Goal: Task Accomplishment & Management: Complete application form

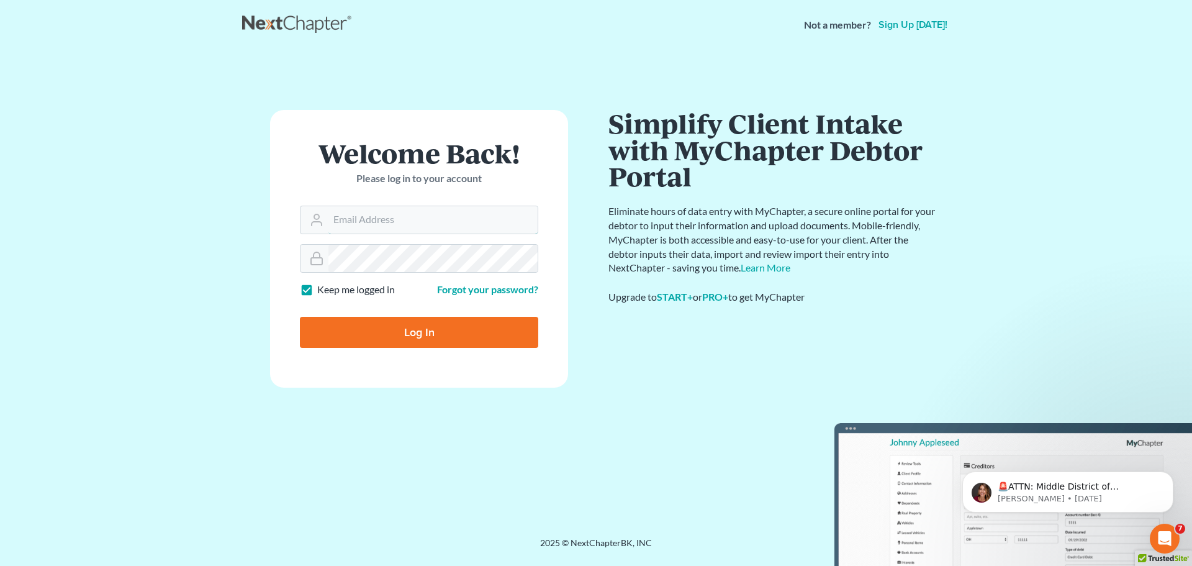
type input "[PERSON_NAME][EMAIL_ADDRESS][DOMAIN_NAME]"
click at [442, 338] on input "Log In" at bounding box center [419, 332] width 238 height 31
type input "Thinking..."
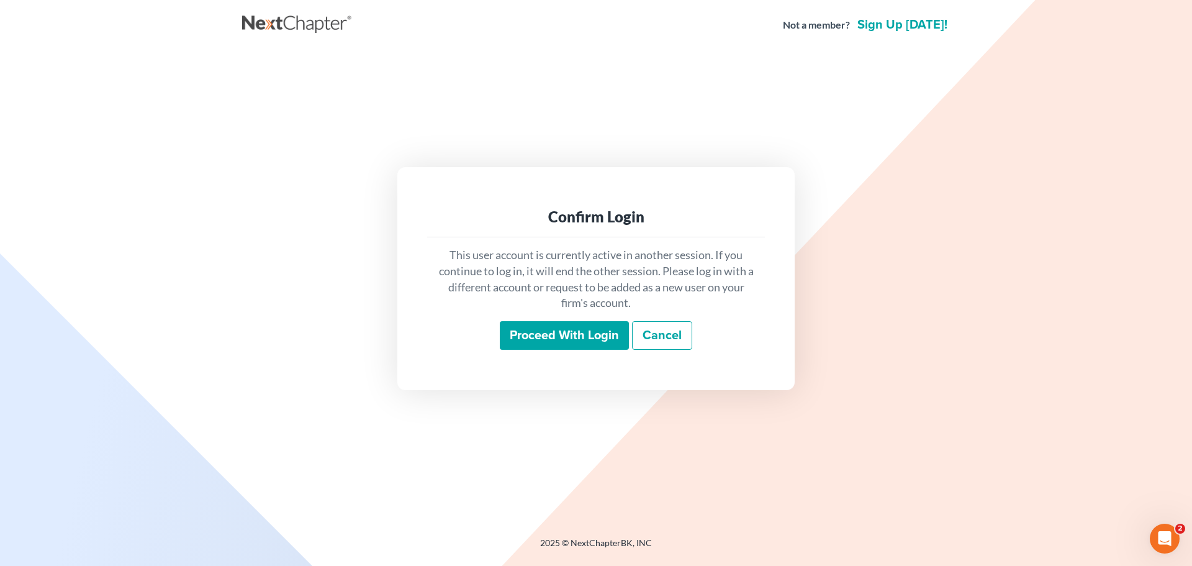
click at [541, 327] on input "Proceed with login" at bounding box center [564, 335] width 129 height 29
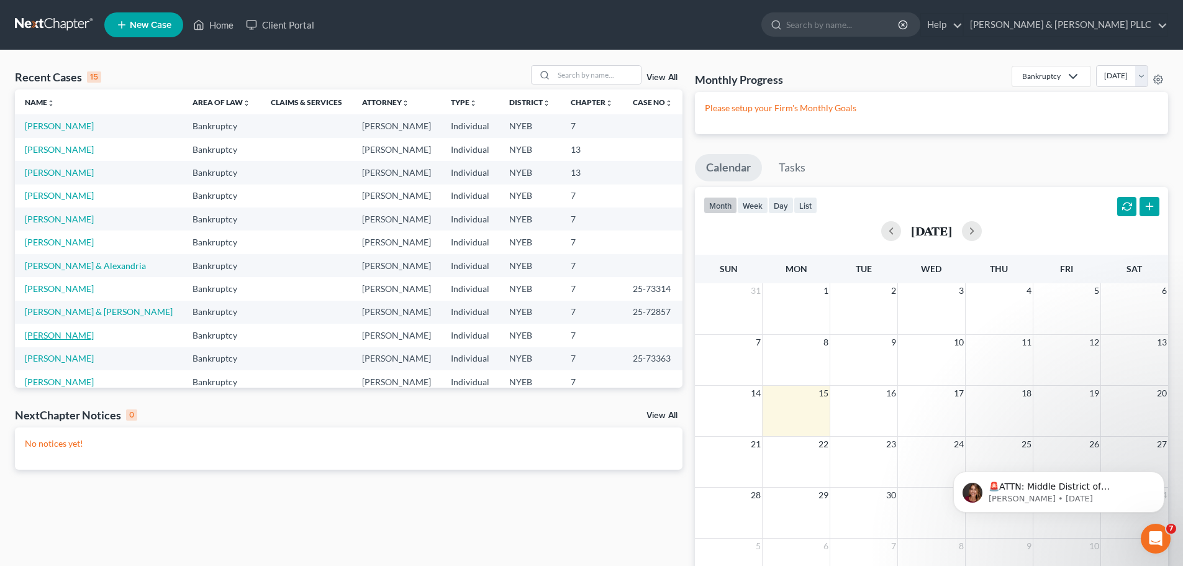
click at [66, 335] on link "Passalacqua, Anthony" at bounding box center [59, 335] width 69 height 11
click at [65, 335] on link "Passalacqua, Anthony" at bounding box center [59, 335] width 69 height 11
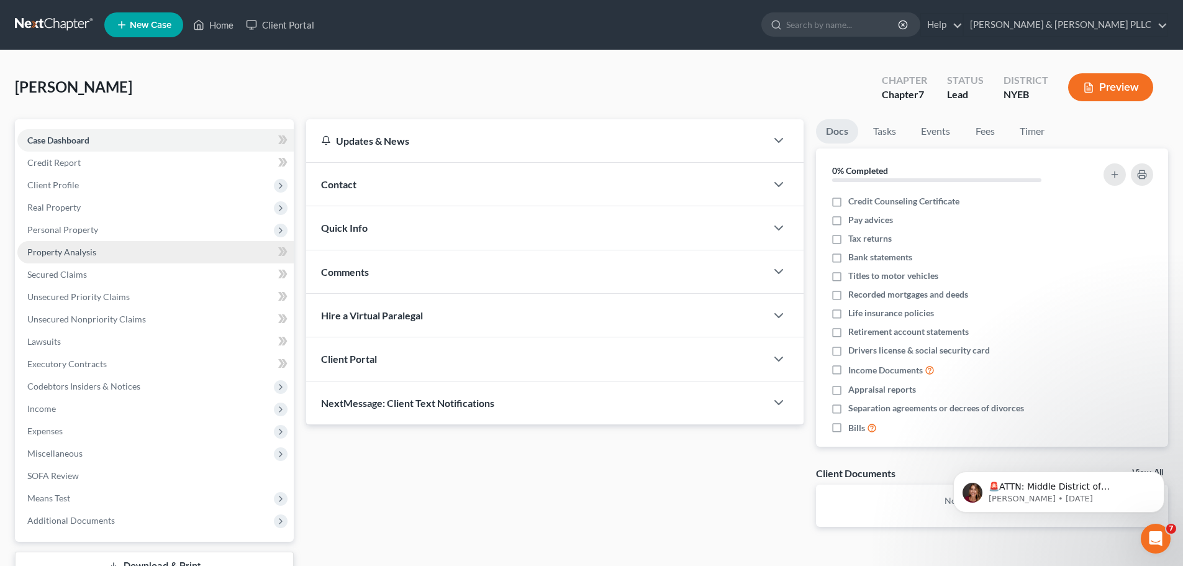
click at [68, 252] on span "Property Analysis" at bounding box center [61, 252] width 69 height 11
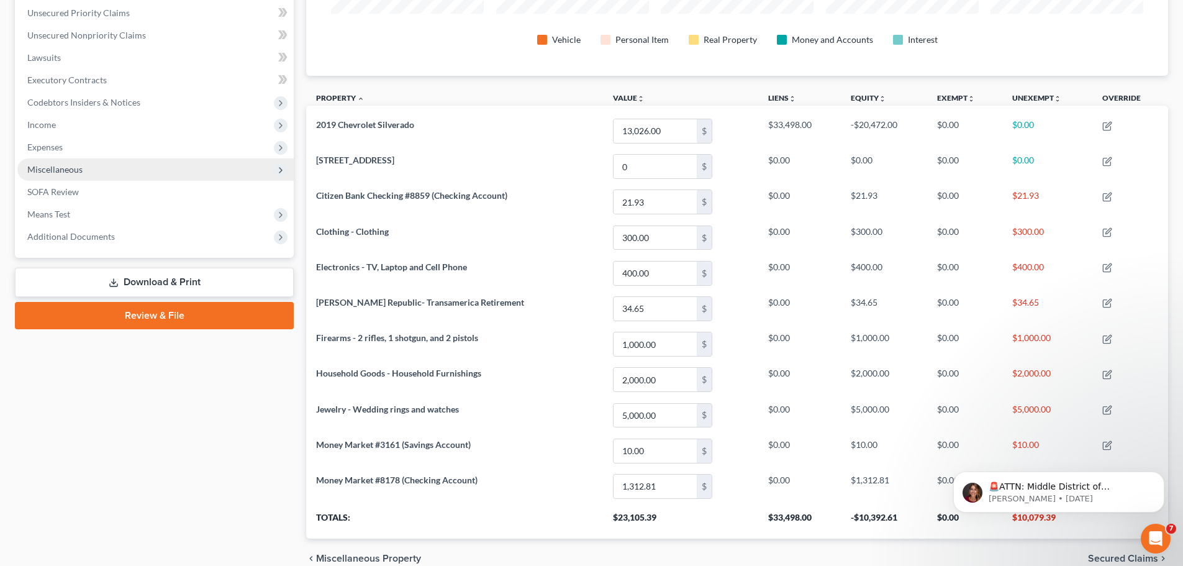
scroll to position [219, 0]
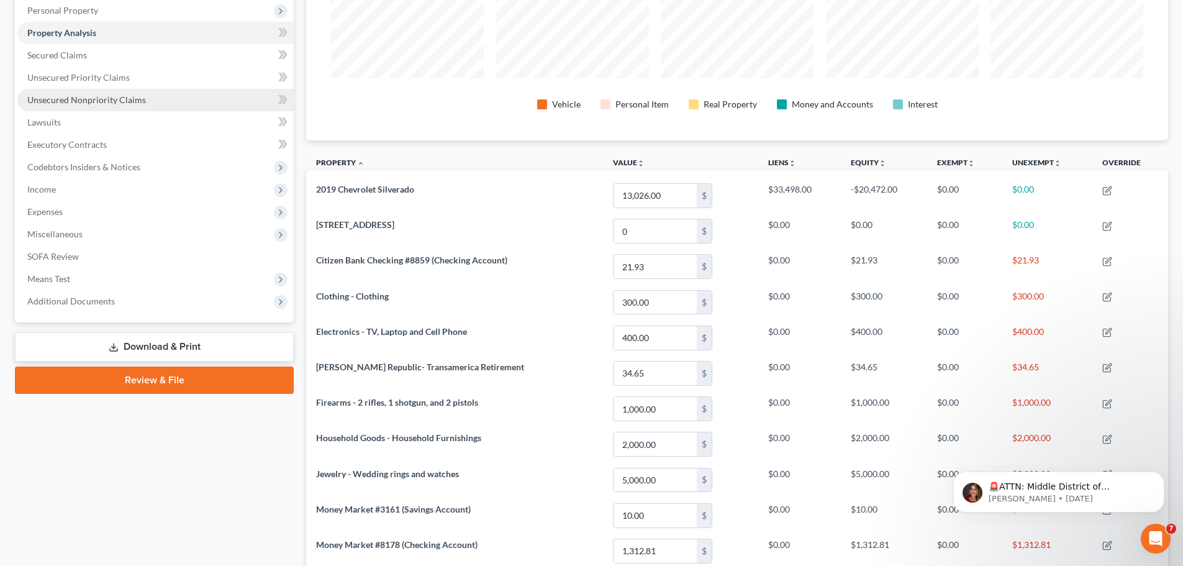
click at [88, 100] on span "Unsecured Nonpriority Claims" at bounding box center [86, 99] width 119 height 11
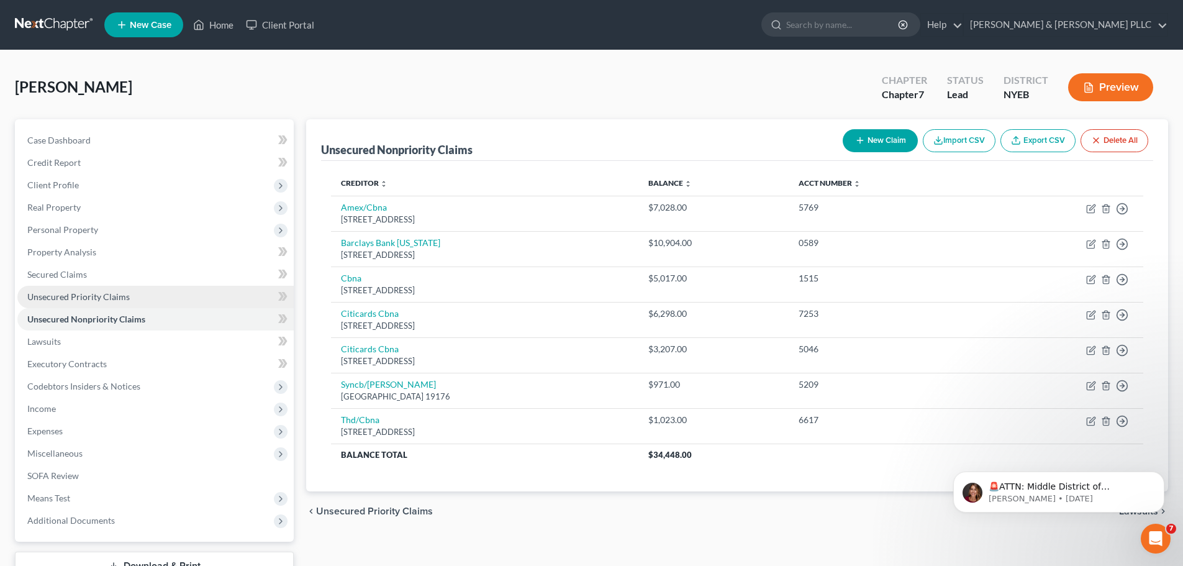
click at [92, 295] on span "Unsecured Priority Claims" at bounding box center [78, 296] width 102 height 11
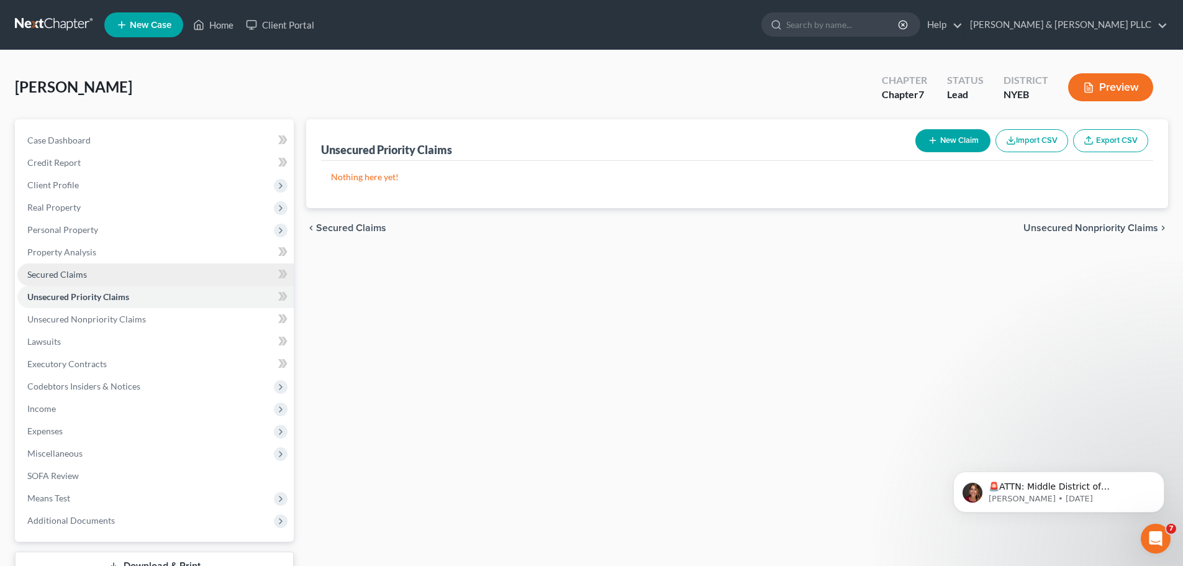
click at [64, 273] on span "Secured Claims" at bounding box center [57, 274] width 60 height 11
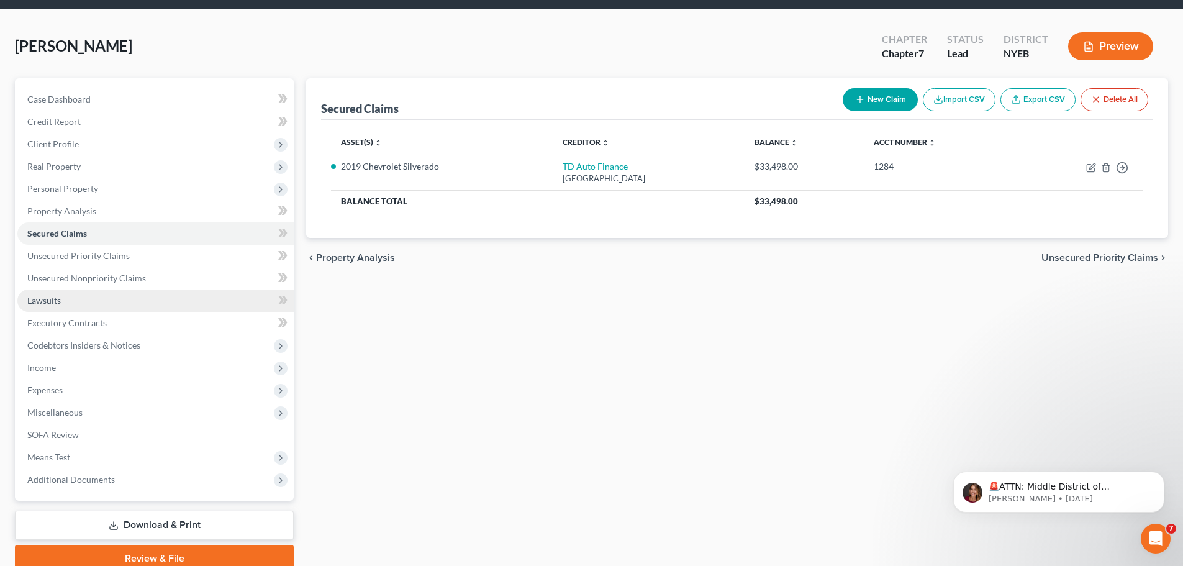
scroll to position [94, 0]
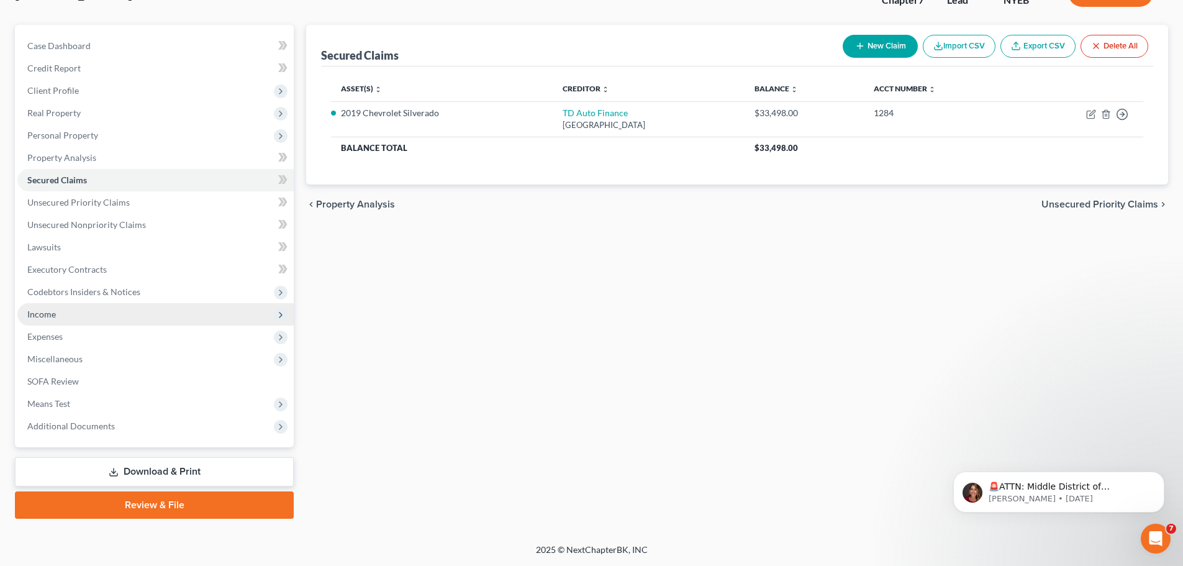
click at [50, 314] on span "Income" at bounding box center [41, 314] width 29 height 11
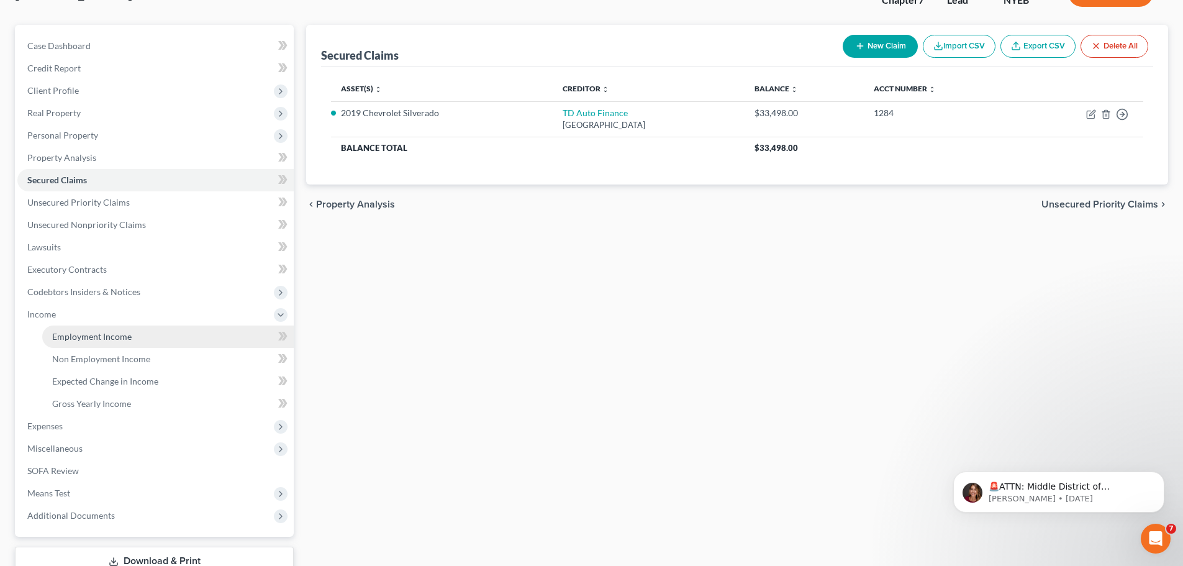
click at [112, 339] on span "Employment Income" at bounding box center [91, 336] width 79 height 11
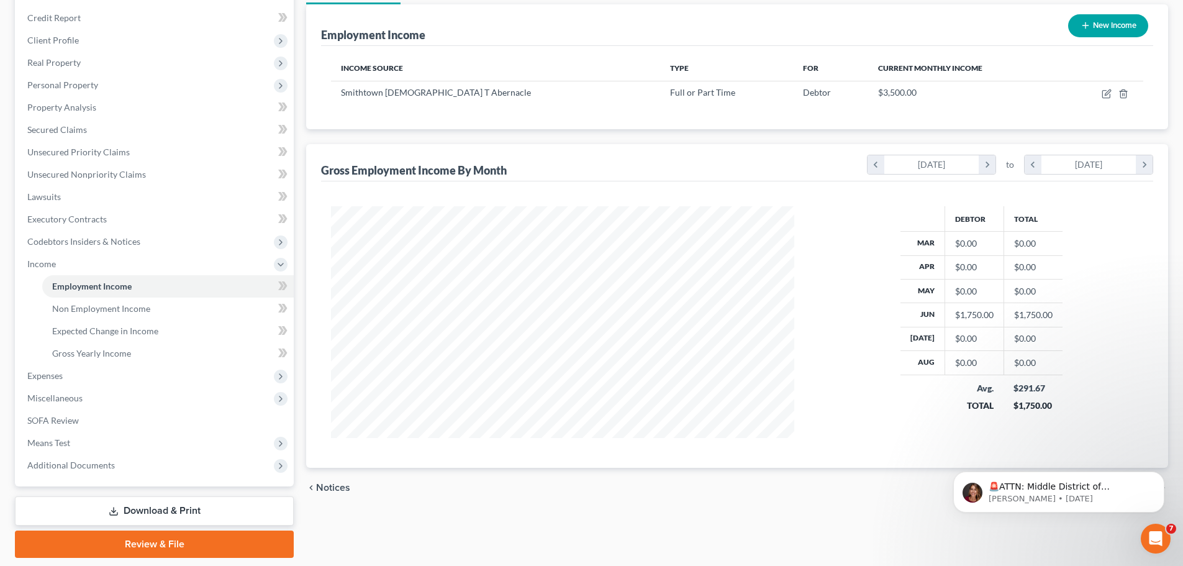
scroll to position [184, 0]
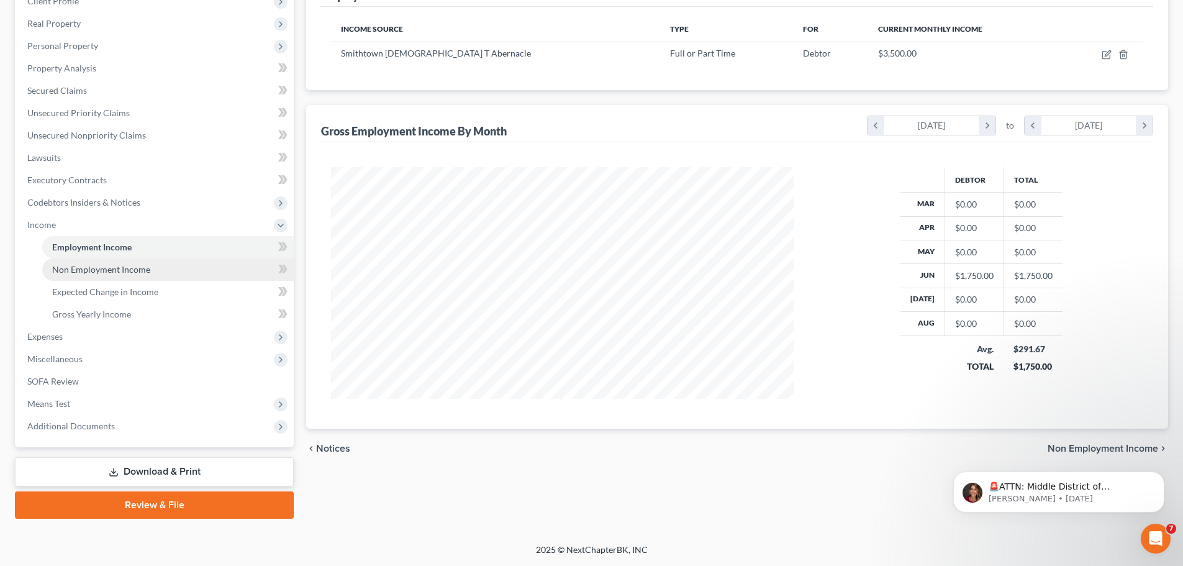
click at [121, 276] on link "Non Employment Income" at bounding box center [168, 269] width 252 height 22
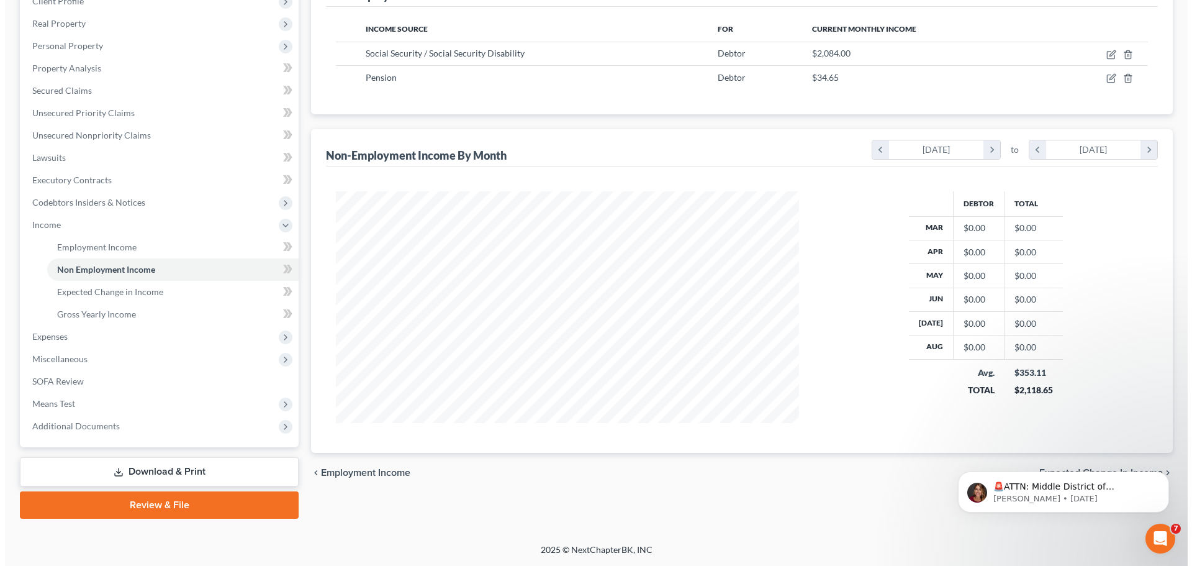
scroll to position [60, 0]
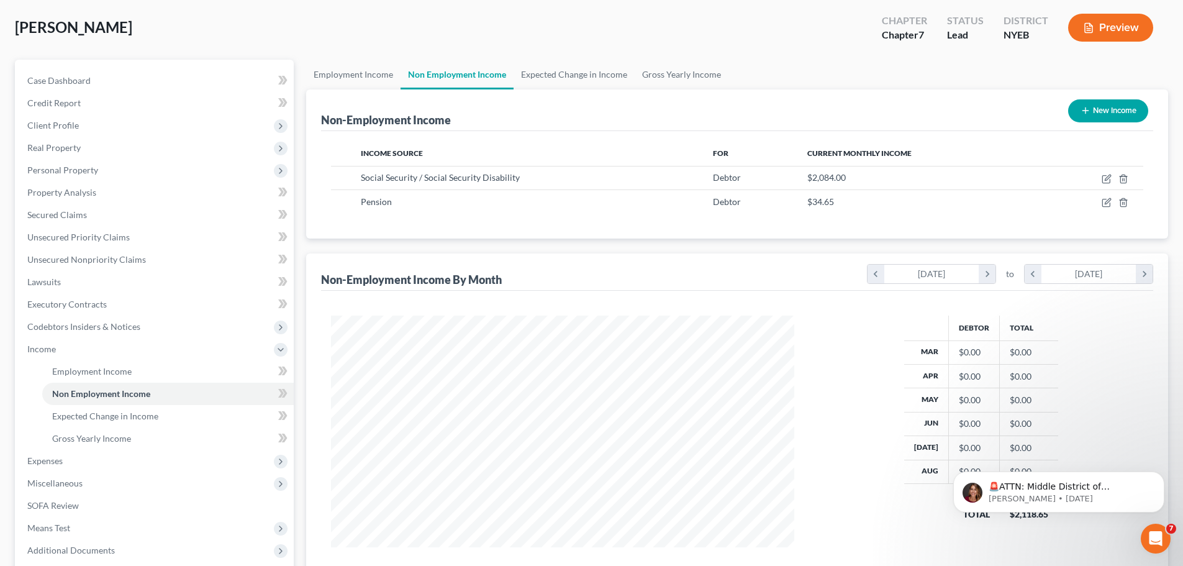
click at [1104, 109] on button "New Income" at bounding box center [1108, 110] width 80 height 23
select select "0"
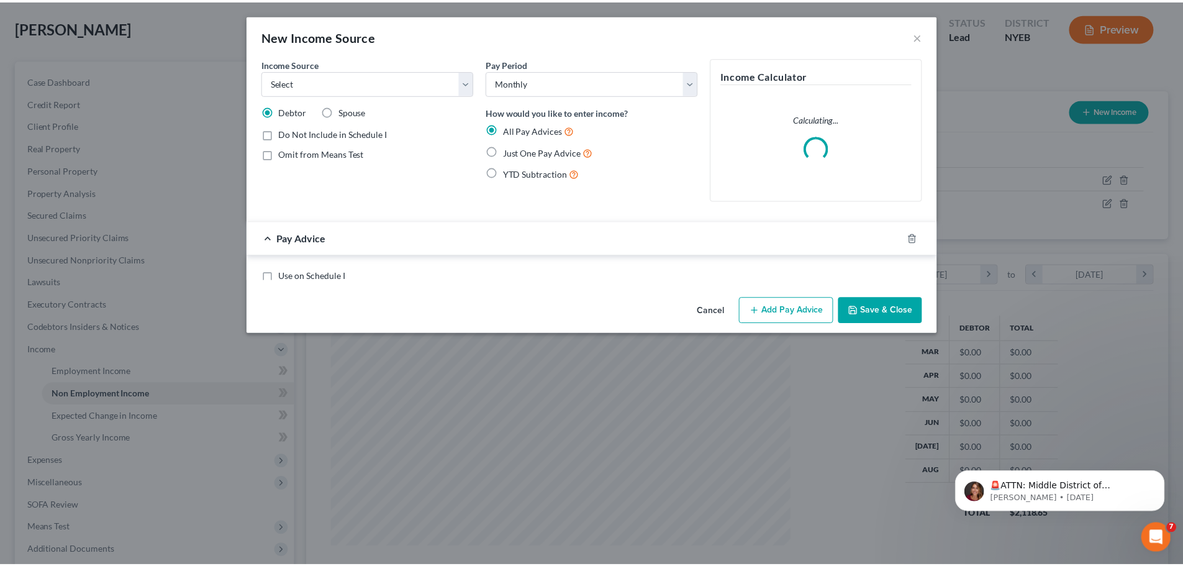
scroll to position [233, 492]
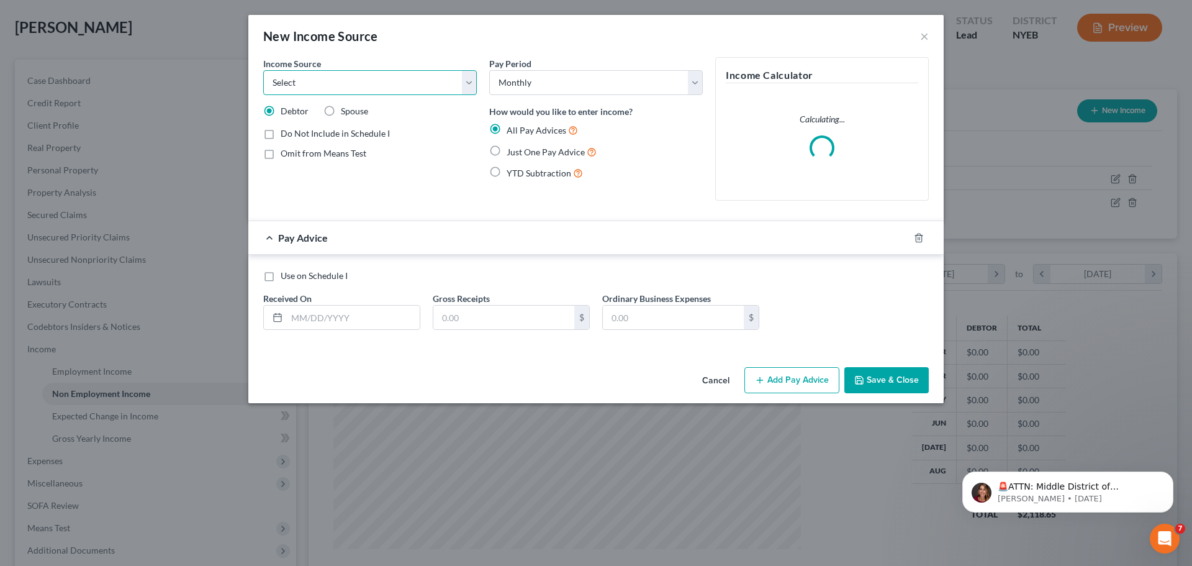
click at [346, 81] on select "Select Unemployment Disability (from employer) Pension Retirement Social Securi…" at bounding box center [370, 82] width 214 height 25
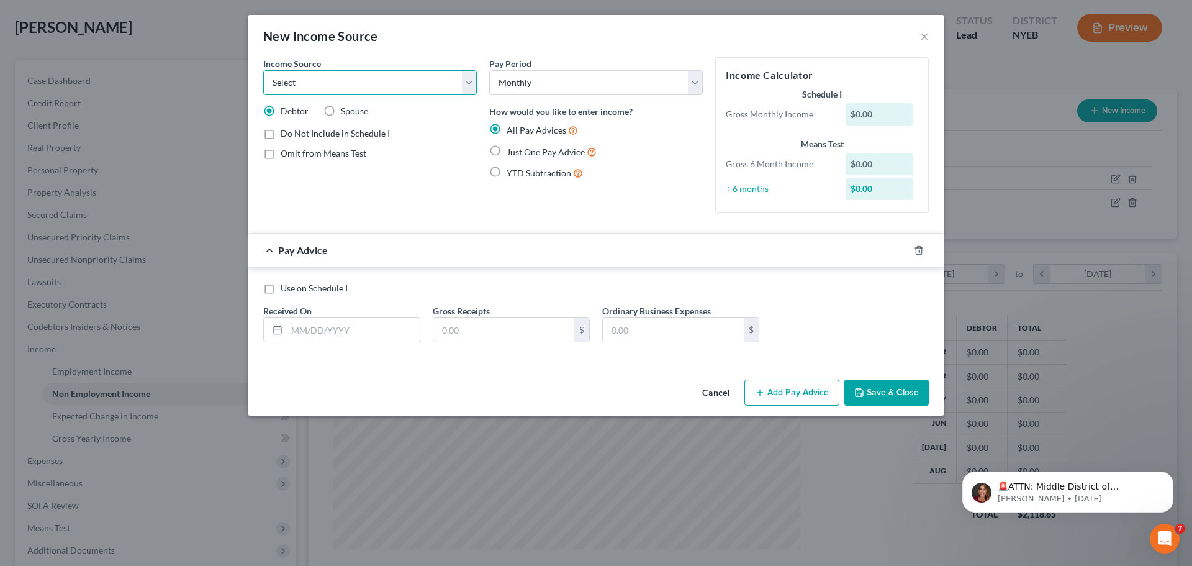
select select "1"
click at [263, 70] on select "Select Unemployment Disability (from employer) Pension Retirement Social Securi…" at bounding box center [370, 82] width 214 height 25
click at [341, 110] on label "Spouse" at bounding box center [354, 111] width 27 height 12
click at [346, 110] on input "Spouse" at bounding box center [350, 109] width 8 height 8
radio input "true"
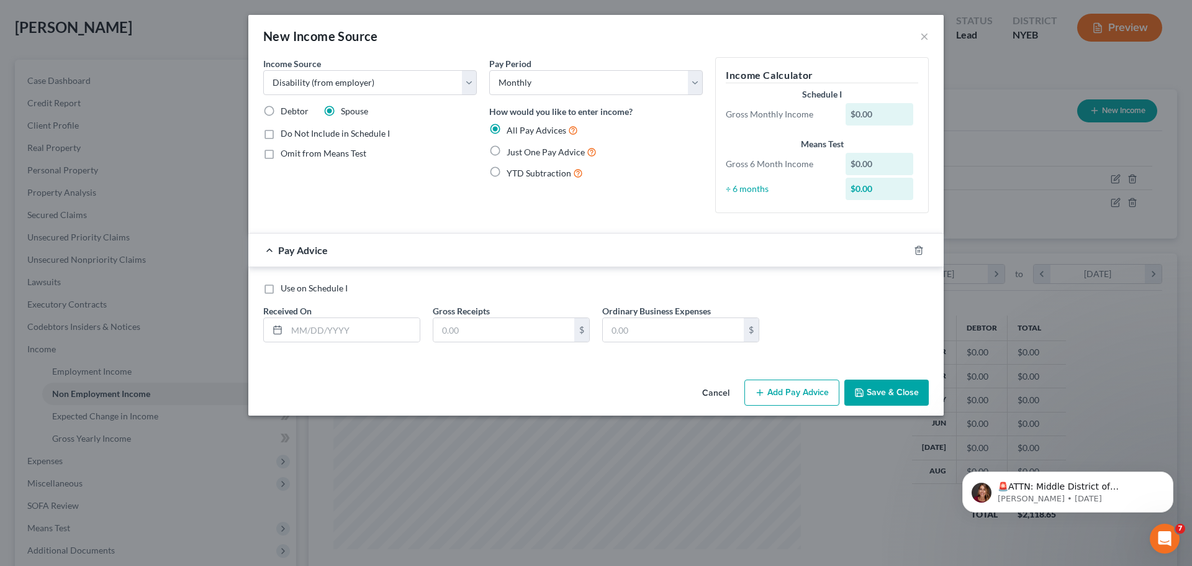
click at [507, 152] on label "Just One Pay Advice" at bounding box center [552, 152] width 90 height 14
click at [512, 152] on input "Just One Pay Advice" at bounding box center [516, 149] width 8 height 8
radio input "true"
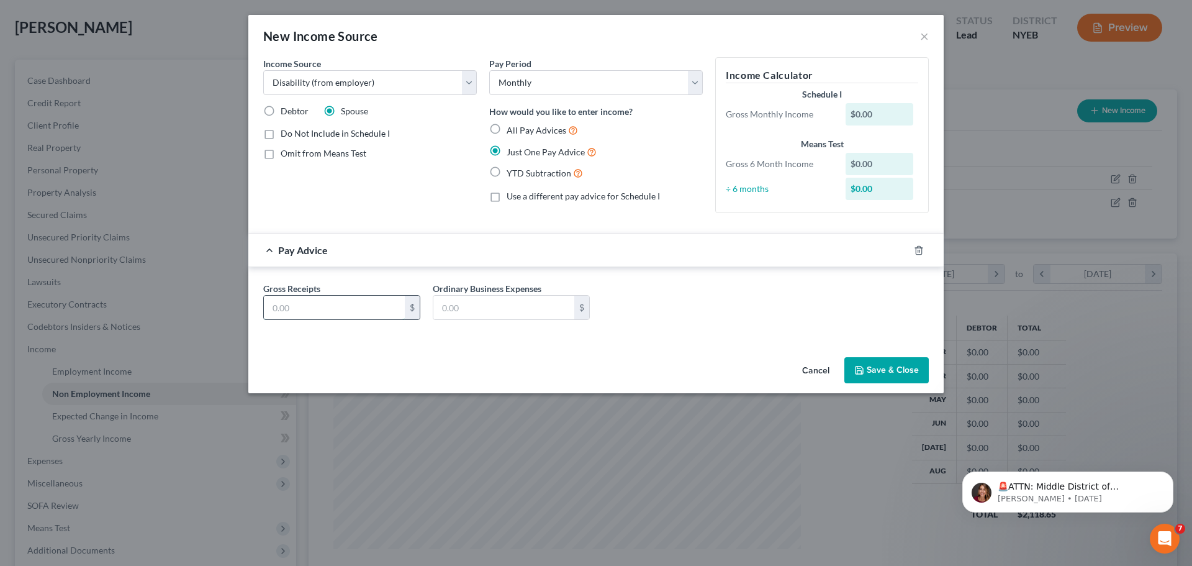
click at [347, 309] on input "text" at bounding box center [334, 308] width 141 height 24
type input "1,606"
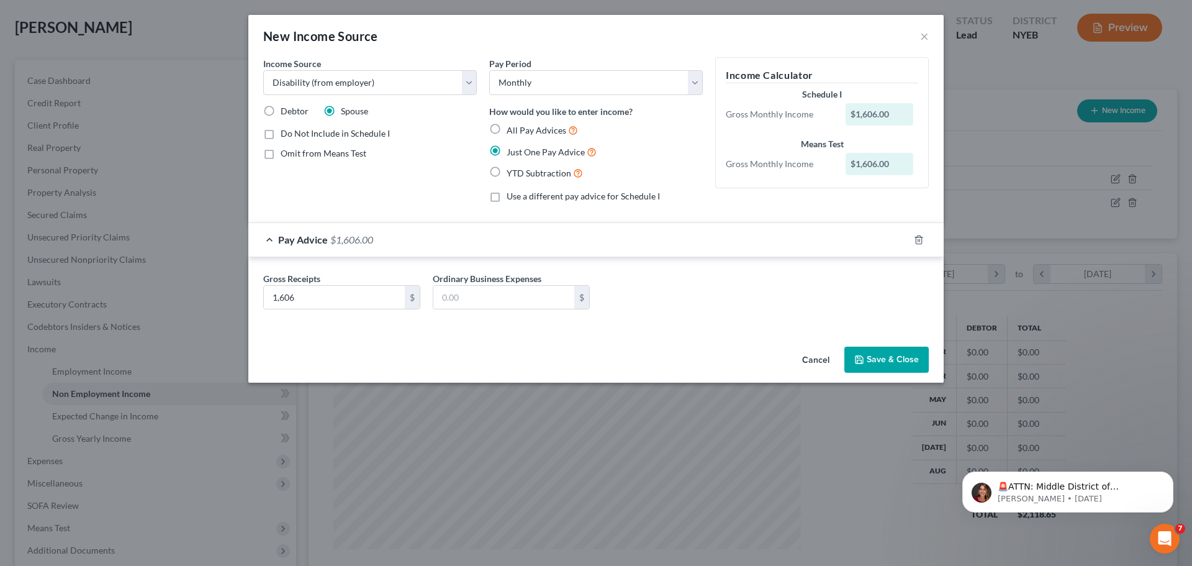
click at [883, 355] on button "Save & Close" at bounding box center [887, 360] width 84 height 26
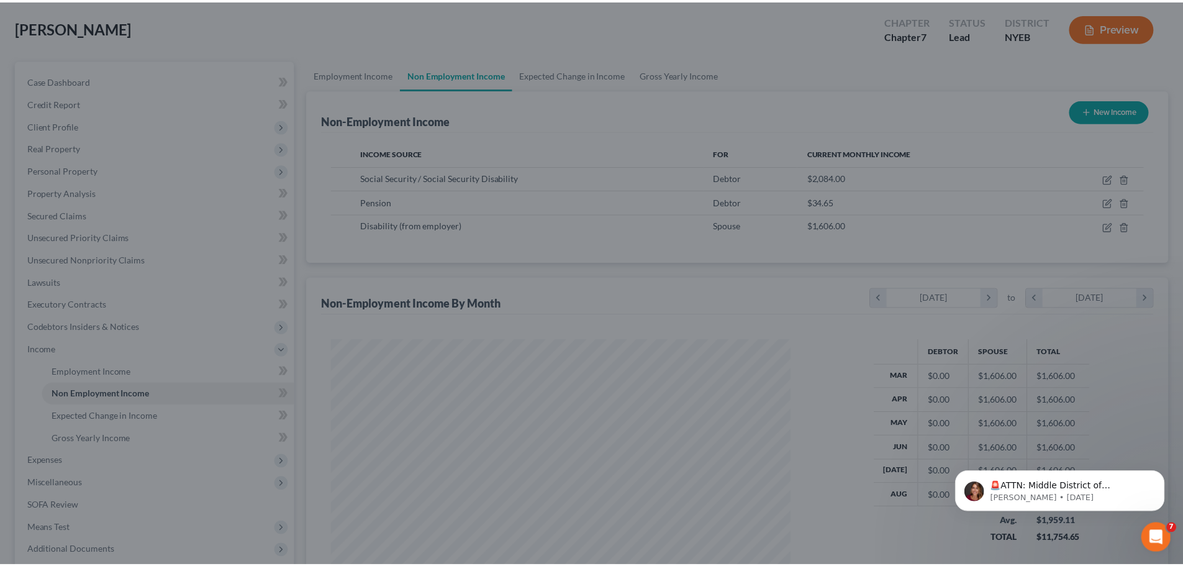
scroll to position [620757, 620501]
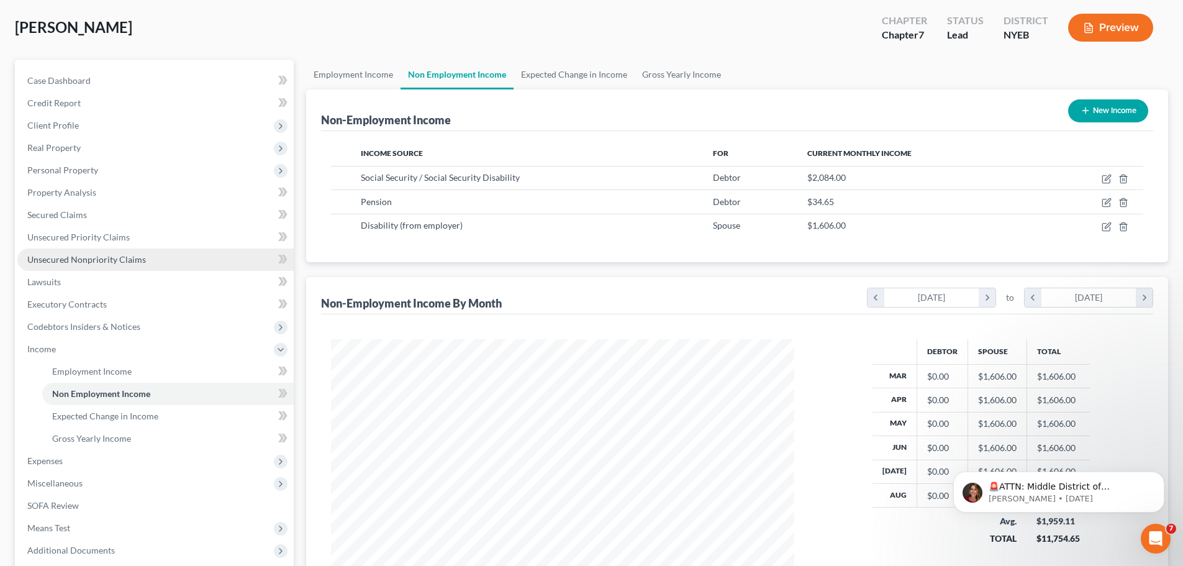
click at [111, 259] on span "Unsecured Nonpriority Claims" at bounding box center [86, 259] width 119 height 11
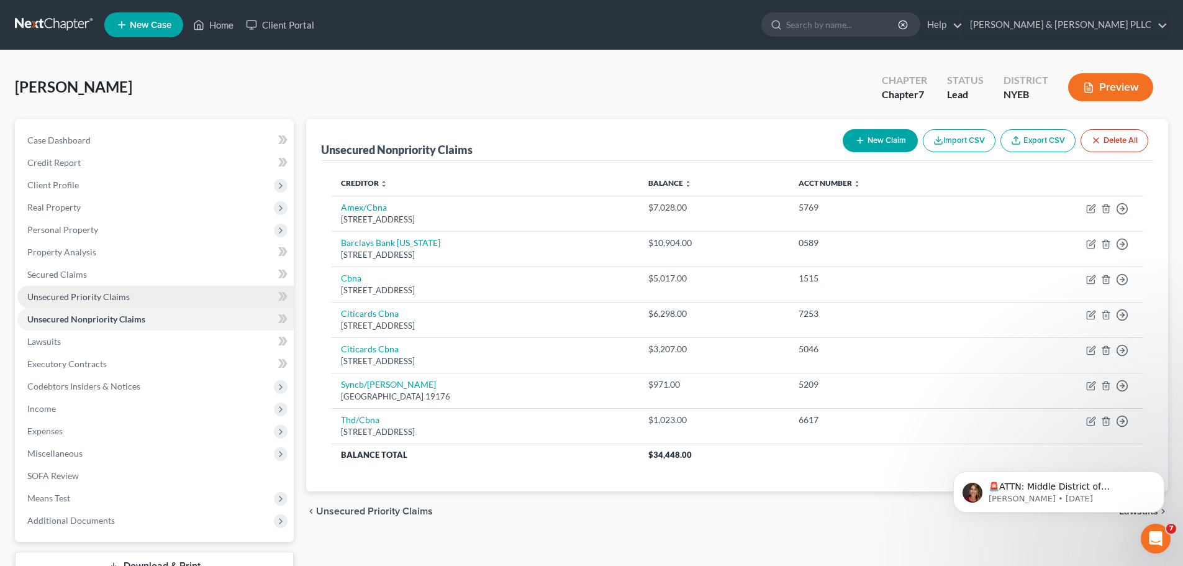
click at [88, 299] on span "Unsecured Priority Claims" at bounding box center [78, 296] width 102 height 11
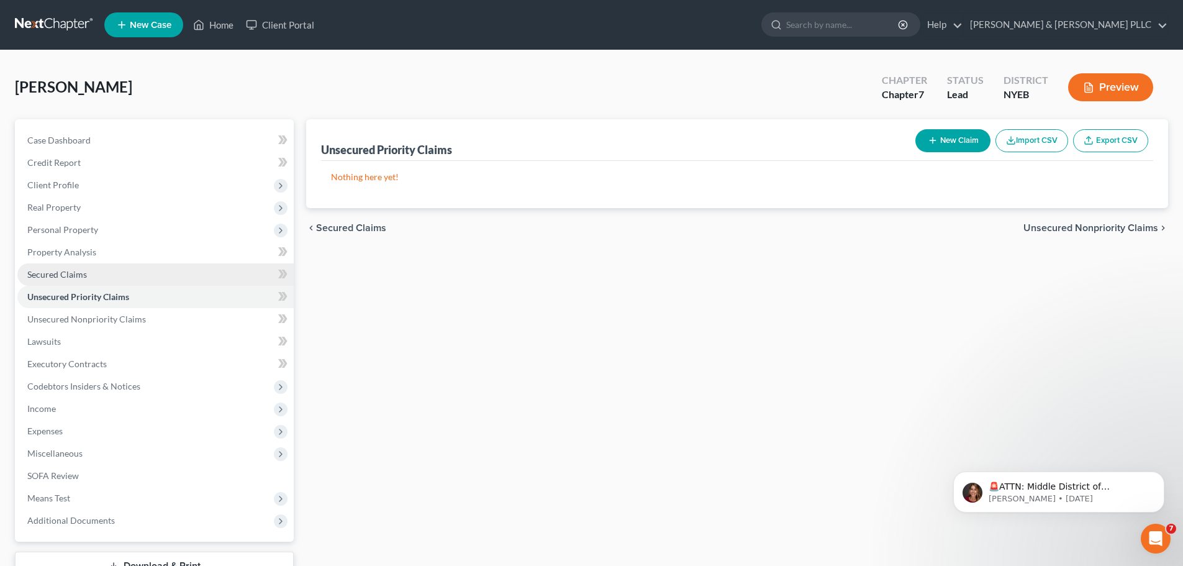
click at [84, 279] on link "Secured Claims" at bounding box center [155, 274] width 276 height 22
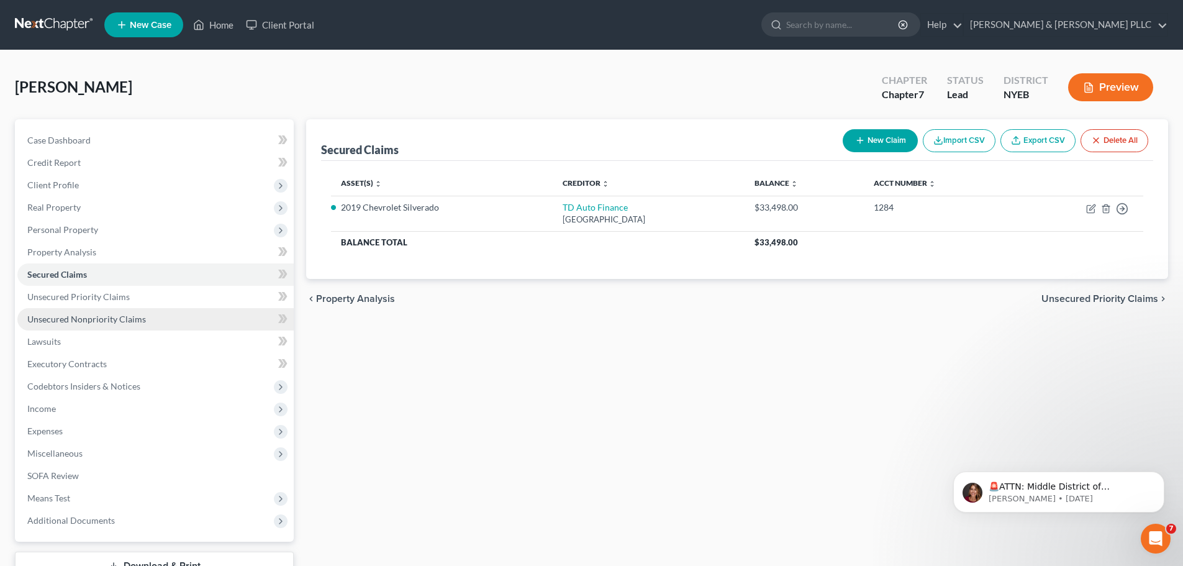
click at [85, 322] on span "Unsecured Nonpriority Claims" at bounding box center [86, 319] width 119 height 11
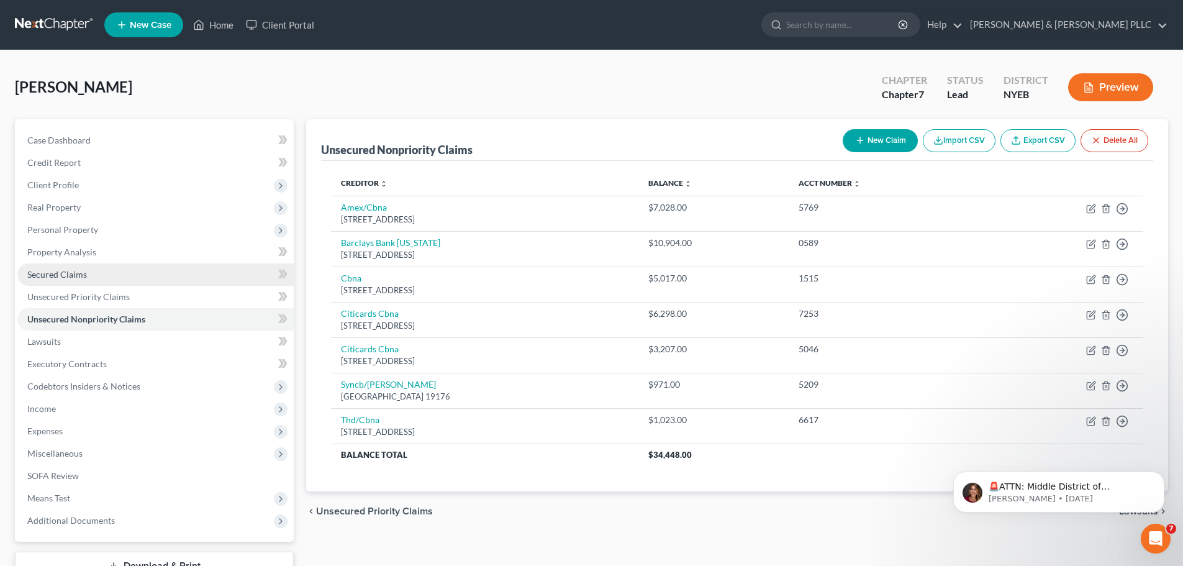
click at [63, 271] on span "Secured Claims" at bounding box center [57, 274] width 60 height 11
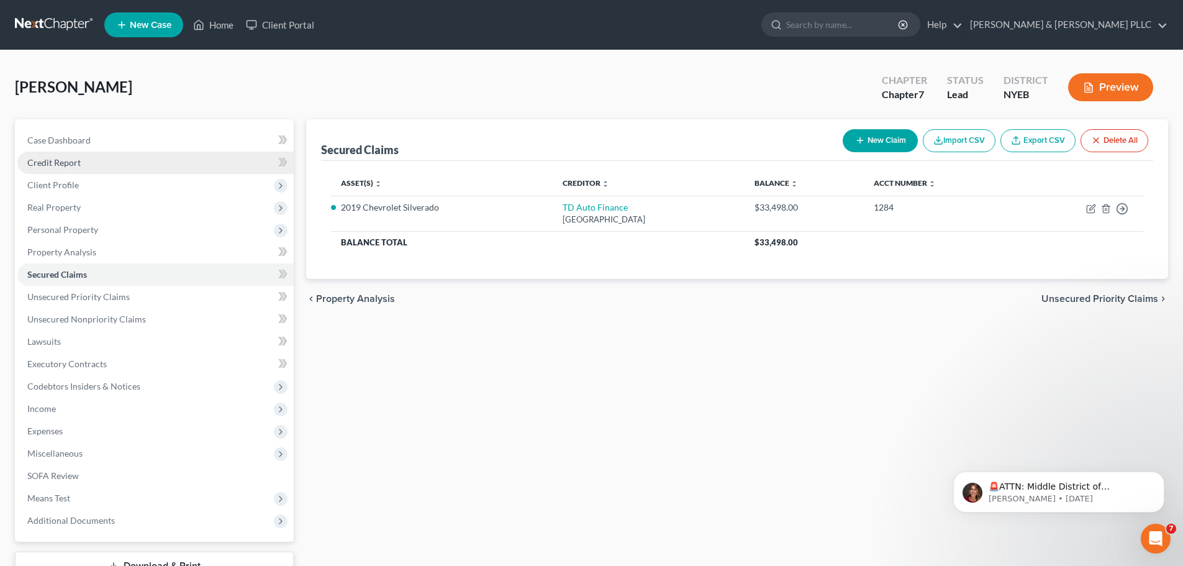
click at [53, 162] on span "Credit Report" at bounding box center [53, 162] width 53 height 11
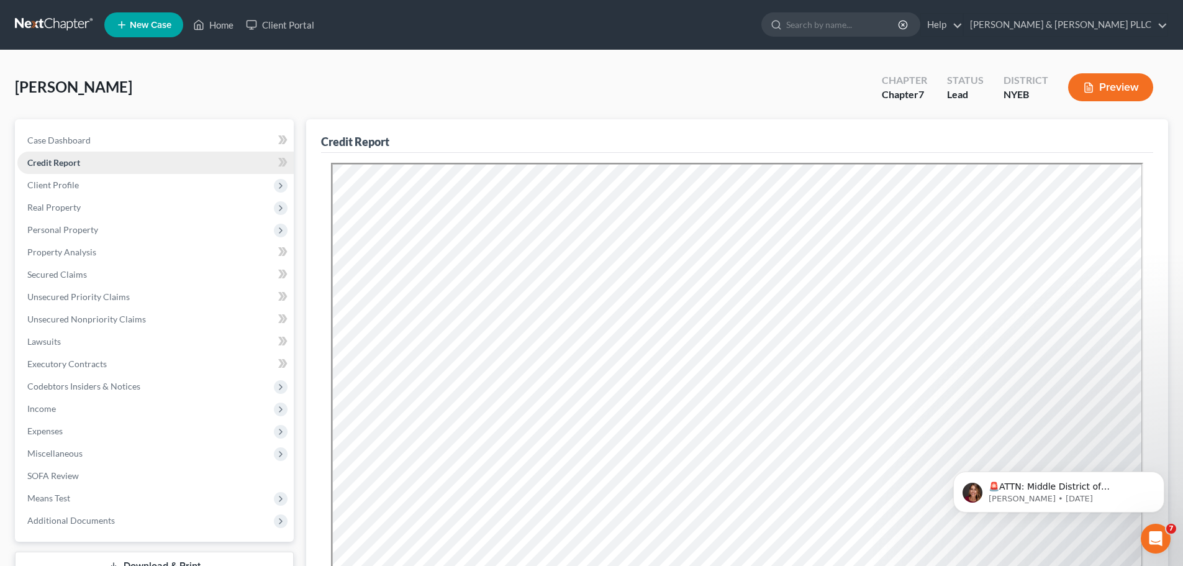
click at [198, 162] on link "Credit Report" at bounding box center [155, 163] width 276 height 22
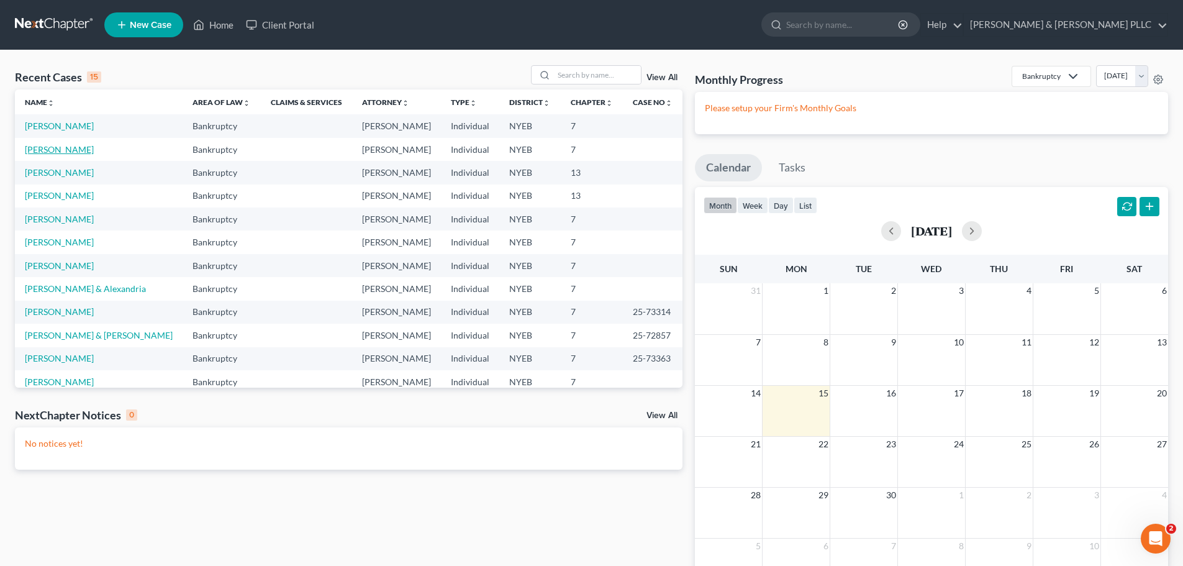
click at [57, 147] on link "Lojeski, Karen" at bounding box center [59, 149] width 69 height 11
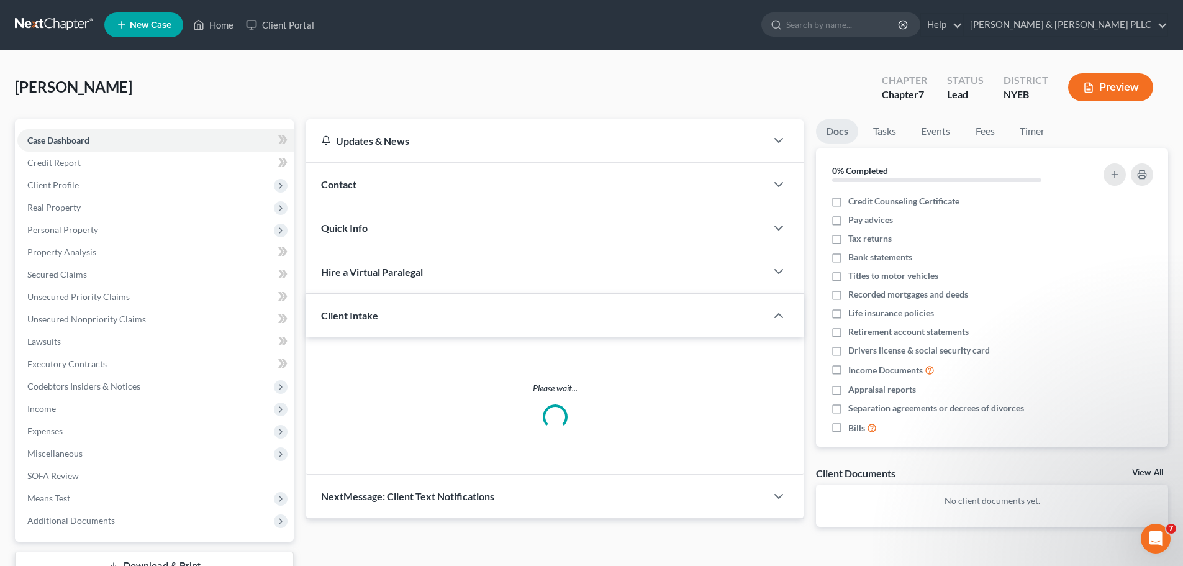
click at [57, 147] on link "Case Dashboard" at bounding box center [155, 140] width 276 height 22
